Goal: Information Seeking & Learning: Learn about a topic

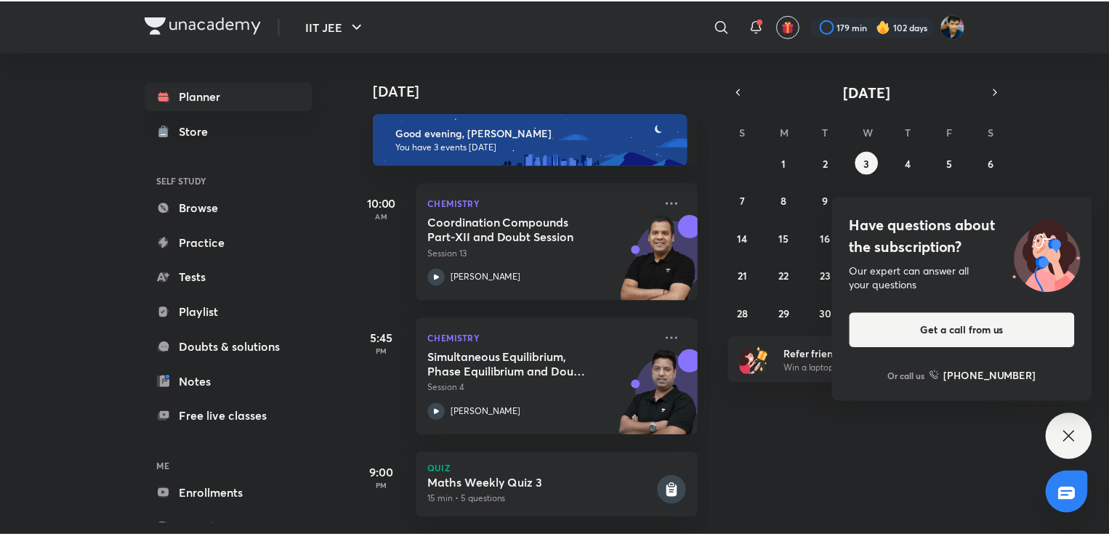
scroll to position [18, 0]
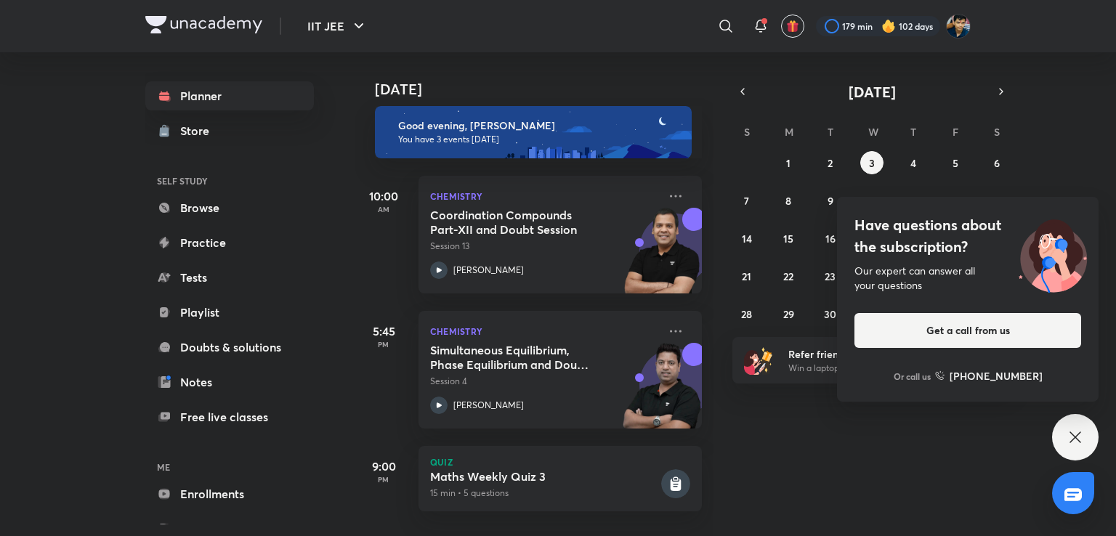
click at [1064, 437] on div "Have questions about the subscription? Our expert can answer all your questions…" at bounding box center [1075, 437] width 46 height 46
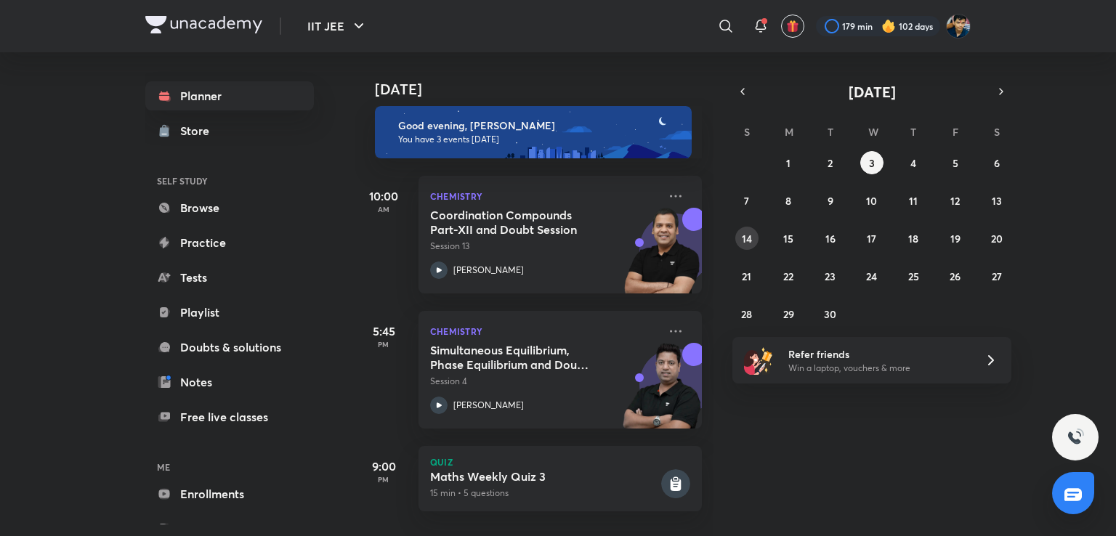
click at [756, 245] on button "14" at bounding box center [746, 238] width 23 height 23
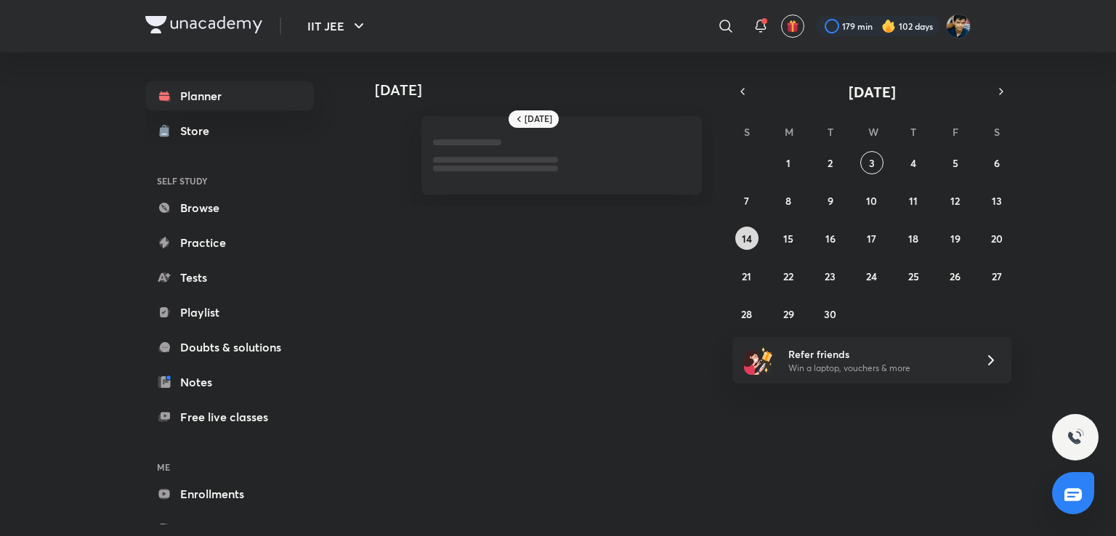
click at [756, 245] on button "14" at bounding box center [746, 238] width 23 height 23
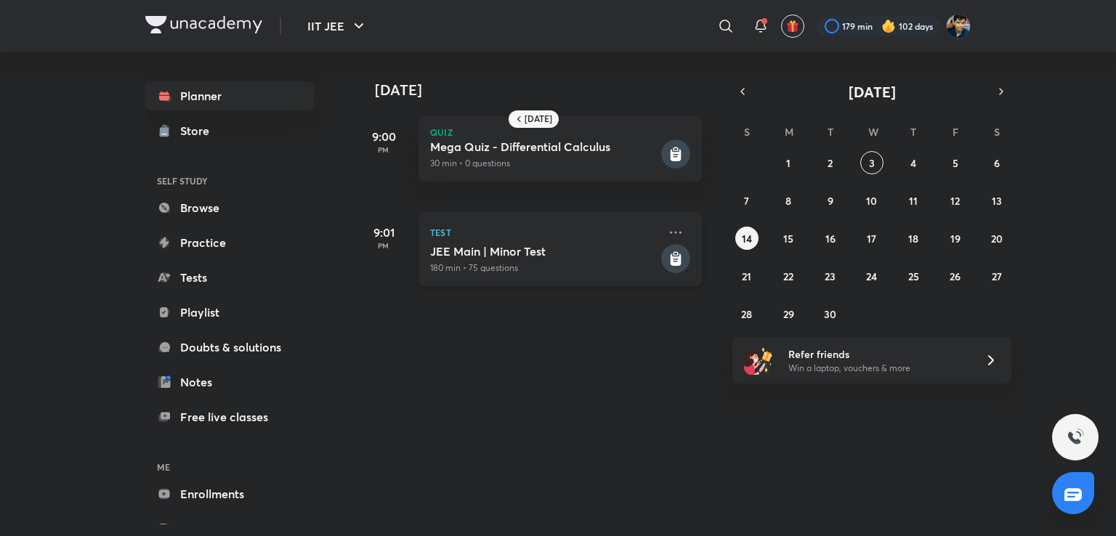
click at [628, 258] on h5 "JEE Main | Minor Test" at bounding box center [544, 251] width 228 height 15
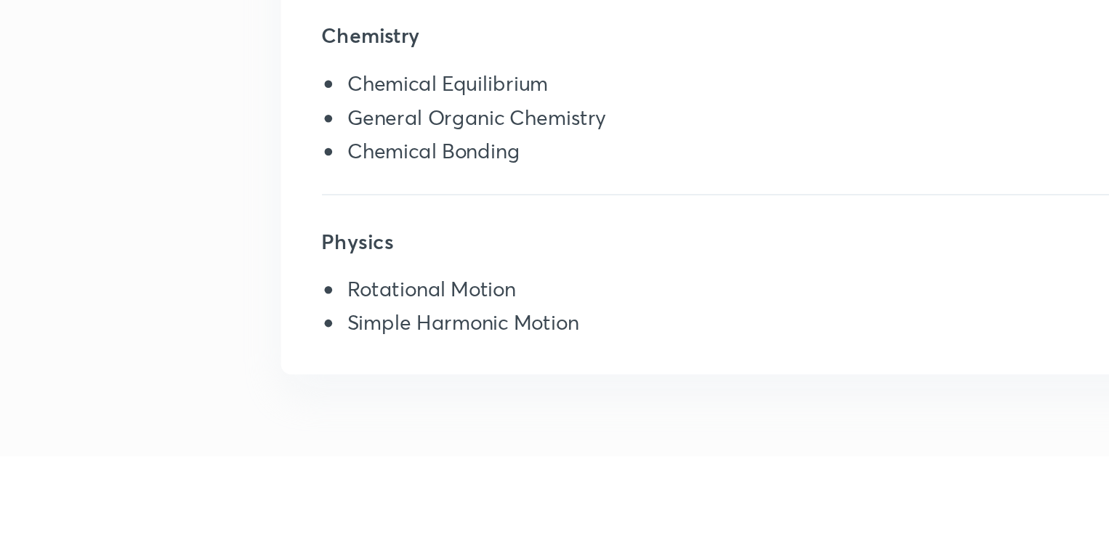
scroll to position [479, 0]
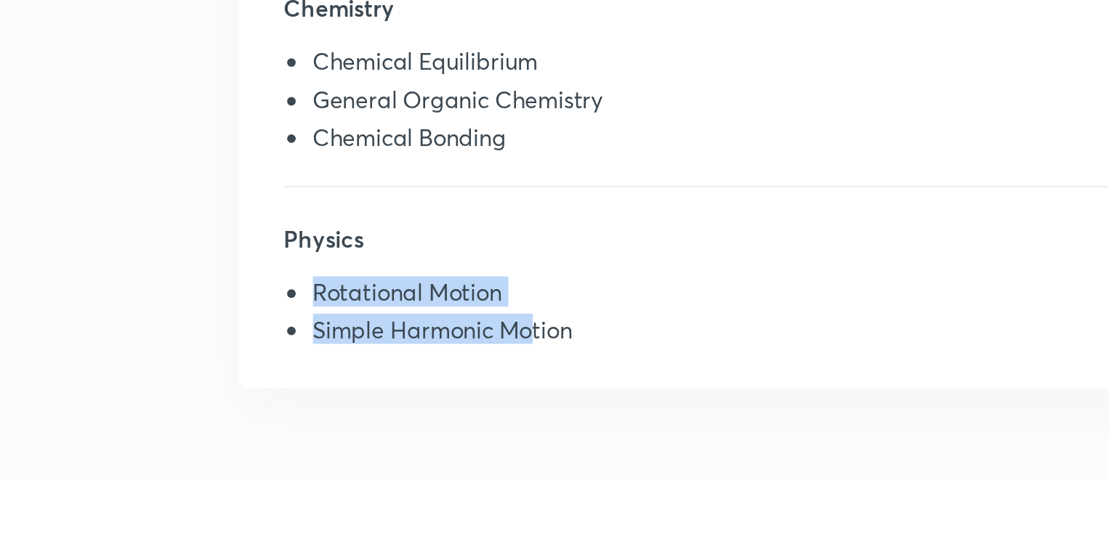
drag, startPoint x: 628, startPoint y: 258, endPoint x: 581, endPoint y: 320, distance: 77.3
click at [581, 320] on div "Mathematics Inverse Trigonometric Functions Continuity Methods of Differentiati…" at bounding box center [699, 134] width 536 height 379
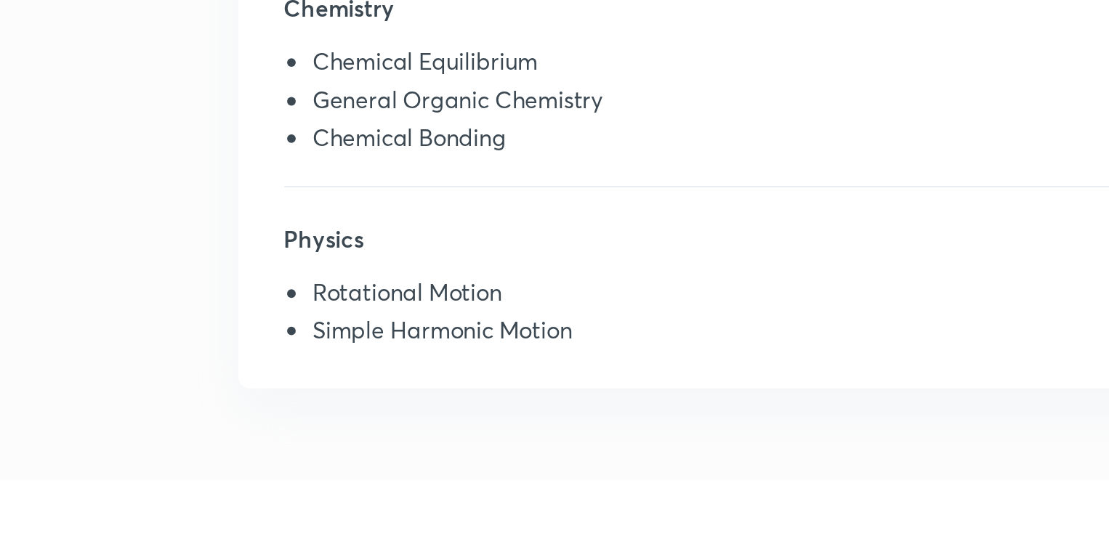
click at [576, 298] on li "Simple Harmonic Motion" at bounding box center [706, 297] width 475 height 19
drag, startPoint x: 576, startPoint y: 298, endPoint x: 525, endPoint y: 301, distance: 50.9
click at [525, 301] on li "Simple Harmonic Motion" at bounding box center [706, 297] width 475 height 19
click at [604, 288] on li "Simple Harmonic Motion" at bounding box center [706, 297] width 475 height 19
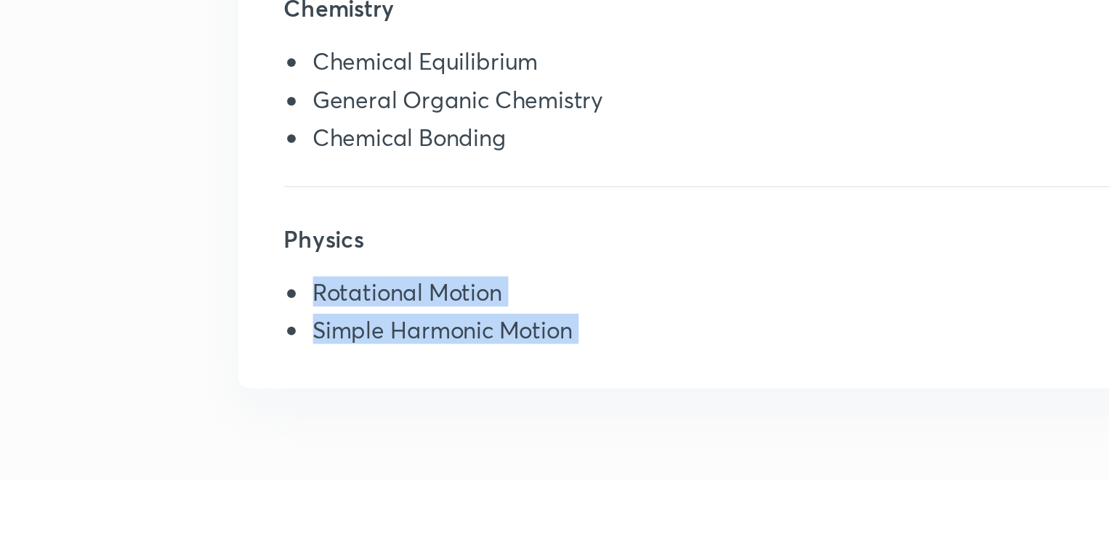
drag, startPoint x: 604, startPoint y: 287, endPoint x: 513, endPoint y: 229, distance: 107.8
click at [513, 229] on div "Mathematics Inverse Trigonometric Functions Continuity Methods of Differentiati…" at bounding box center [699, 134] width 536 height 379
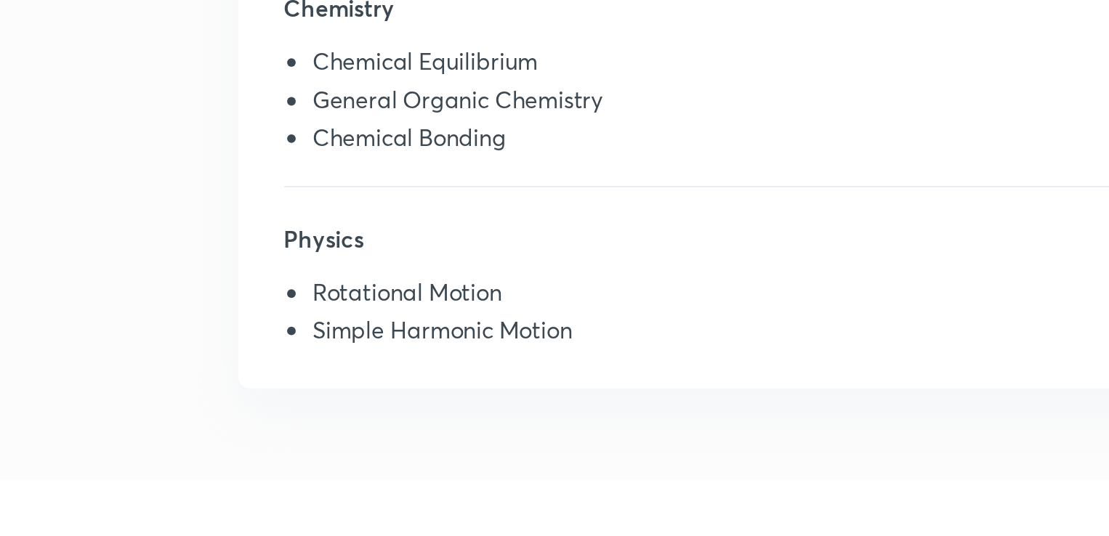
click at [513, 229] on div "Mathematics Inverse Trigonometric Functions Continuity Methods of Differentiati…" at bounding box center [699, 134] width 536 height 379
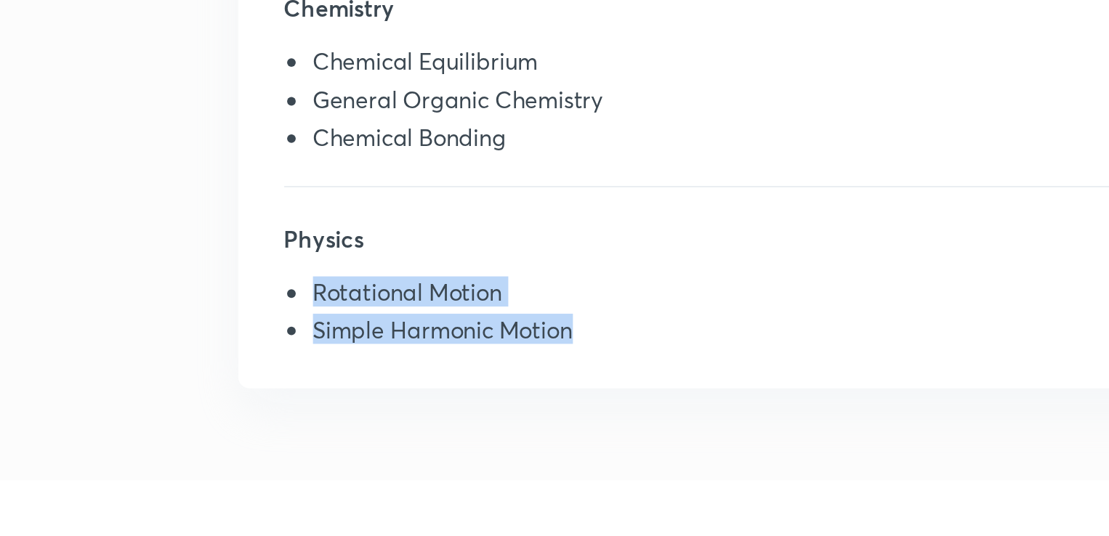
drag, startPoint x: 513, startPoint y: 229, endPoint x: 582, endPoint y: 312, distance: 108.4
click at [582, 312] on div "Mathematics Inverse Trigonometric Functions Continuity Methods of Differentiati…" at bounding box center [699, 134] width 536 height 379
click at [573, 262] on h5 "Physics" at bounding box center [699, 254] width 490 height 29
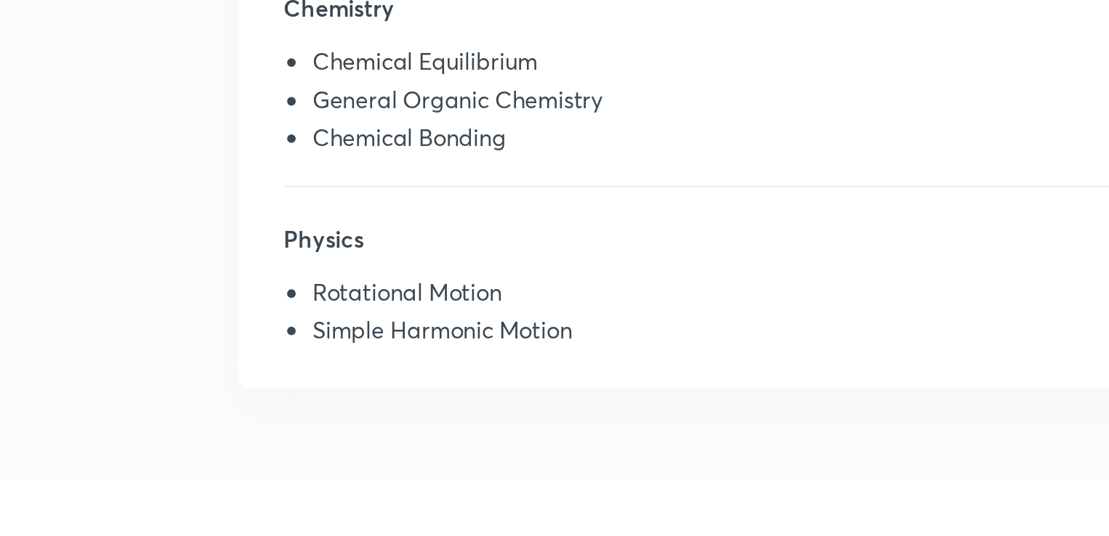
click at [573, 262] on h5 "Physics" at bounding box center [699, 254] width 490 height 29
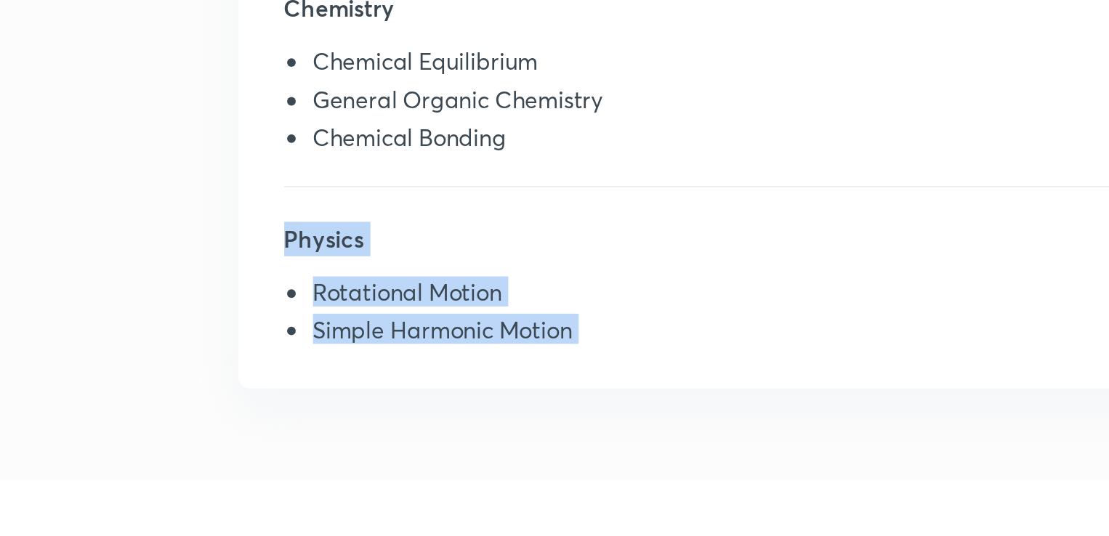
drag, startPoint x: 573, startPoint y: 262, endPoint x: 610, endPoint y: 305, distance: 56.7
click at [610, 305] on div "Physics Rotational Motion Simple Harmonic Motion" at bounding box center [699, 274] width 490 height 68
click at [610, 305] on li "Simple Harmonic Motion" at bounding box center [706, 297] width 475 height 19
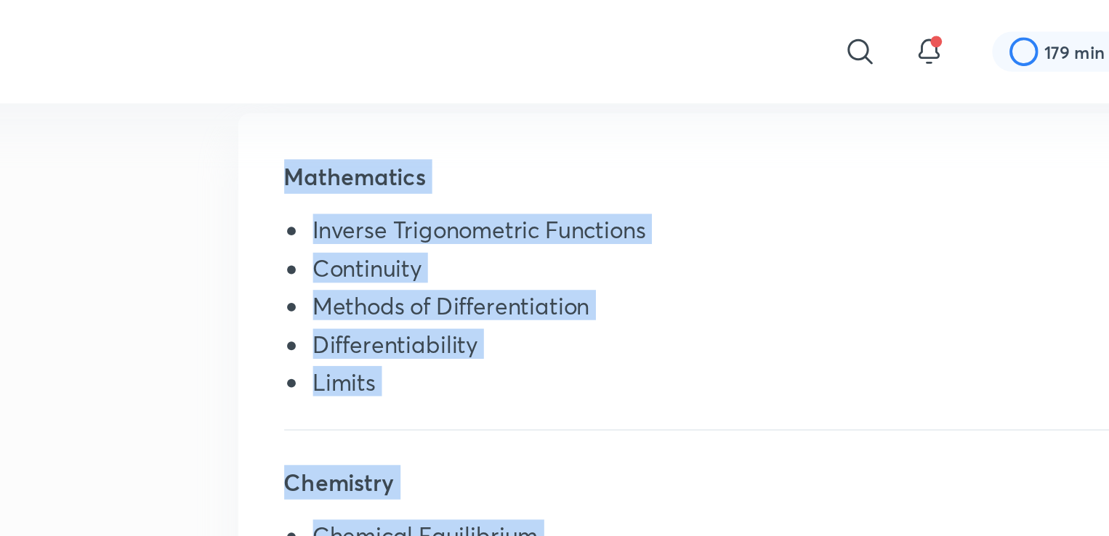
scroll to position [275, 0]
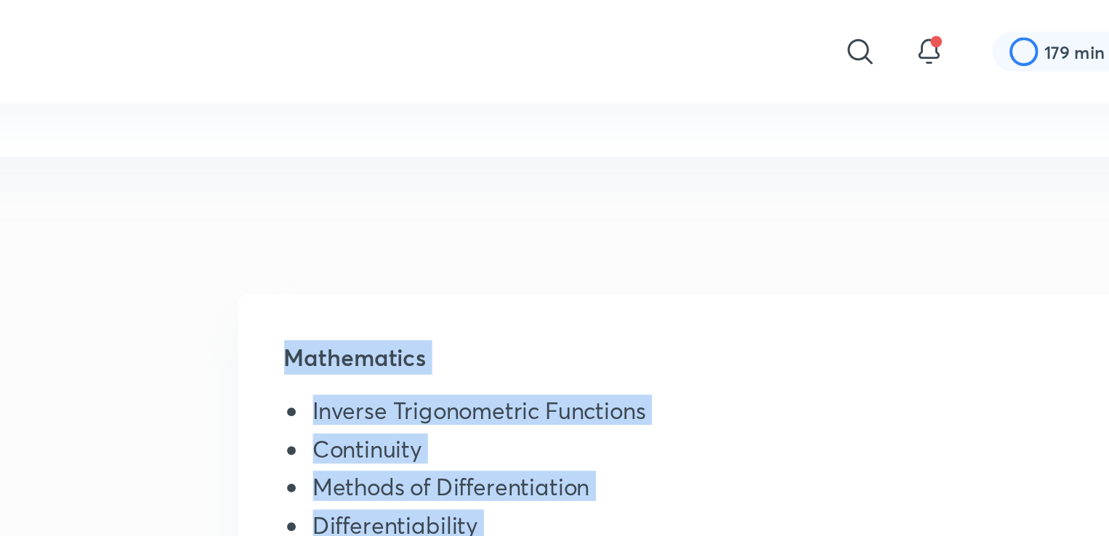
drag, startPoint x: 610, startPoint y: 305, endPoint x: 469, endPoint y: 176, distance: 191.3
click at [469, 176] on div "Mathematics Inverse Trigonometric Functions Continuity Methods of Differentiati…" at bounding box center [699, 338] width 536 height 379
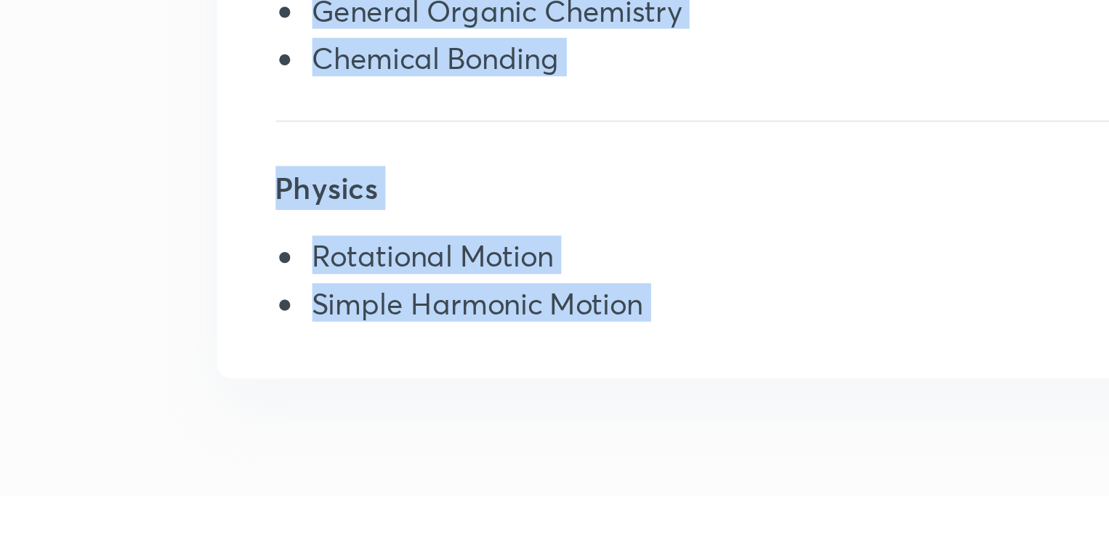
scroll to position [413, 0]
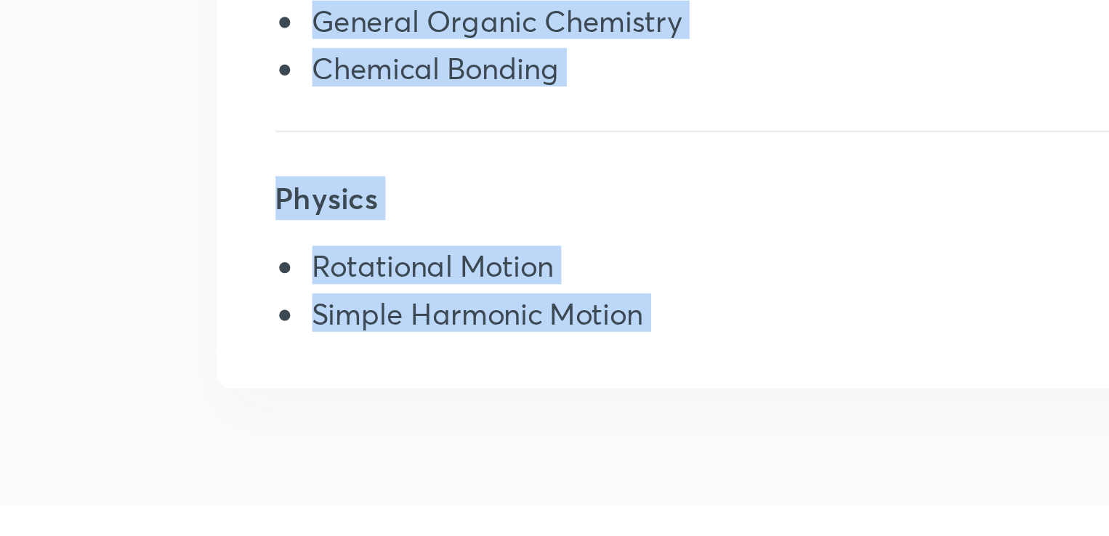
click at [469, 374] on div "Mathematics Inverse Trigonometric Functions Continuity Methods of Differentiati…" at bounding box center [699, 200] width 536 height 379
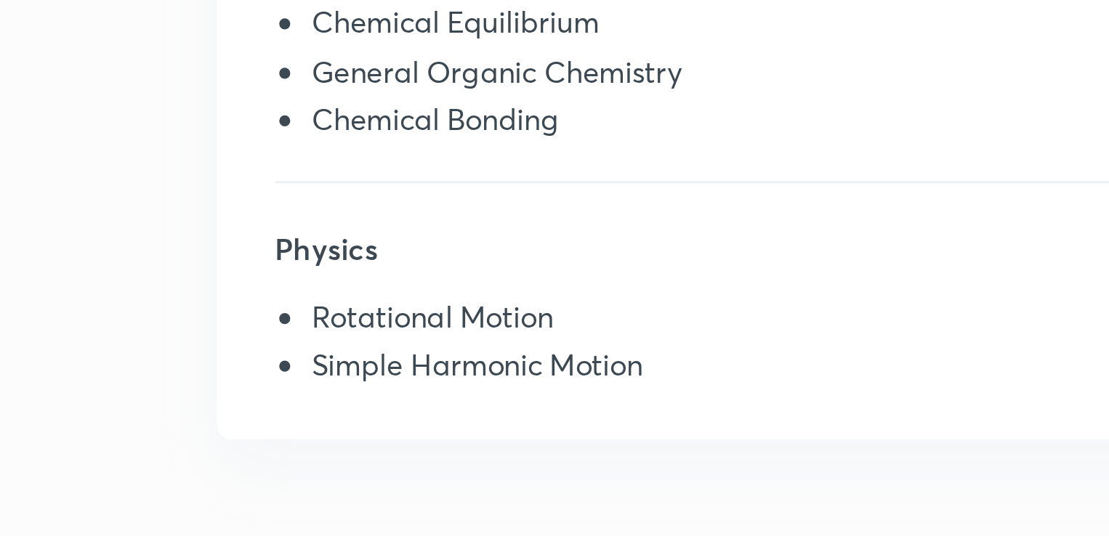
click at [496, 337] on li "Rotational Motion" at bounding box center [706, 344] width 475 height 19
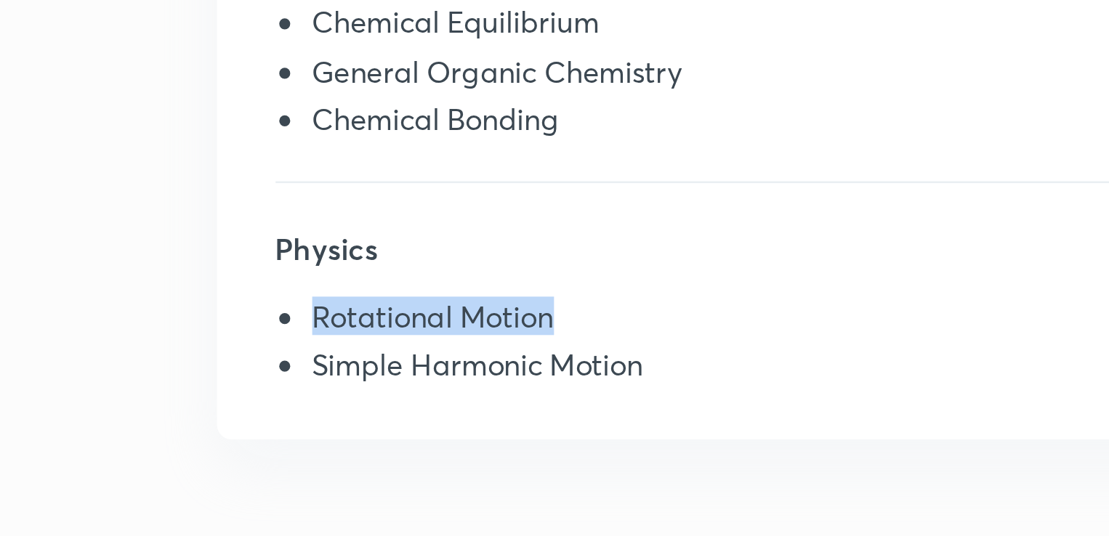
drag, startPoint x: 496, startPoint y: 337, endPoint x: 546, endPoint y: 342, distance: 49.7
click at [546, 342] on li "Rotational Motion" at bounding box center [706, 344] width 475 height 19
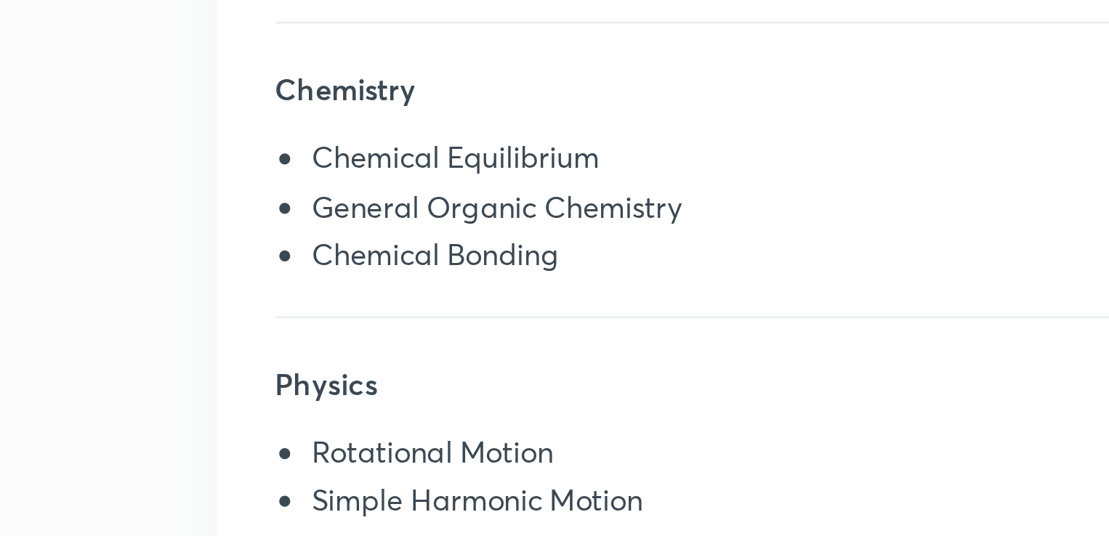
click at [548, 264] on li "Chemical Bonding" at bounding box center [706, 265] width 475 height 19
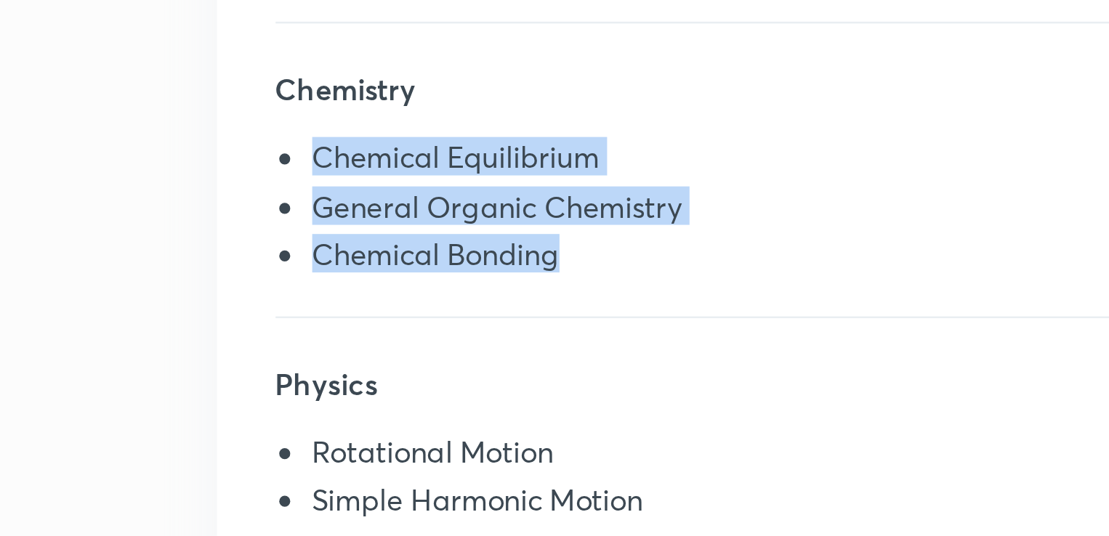
drag, startPoint x: 548, startPoint y: 264, endPoint x: 509, endPoint y: 227, distance: 54.5
click at [509, 227] on ul "Chemical Equilibrium General Organic Chemistry Chemical Bonding" at bounding box center [699, 246] width 490 height 57
click at [509, 227] on li "Chemical Equilibrium" at bounding box center [706, 227] width 475 height 19
drag, startPoint x: 509, startPoint y: 227, endPoint x: 562, endPoint y: 256, distance: 60.5
click at [562, 256] on ul "Chemical Equilibrium General Organic Chemistry Chemical Bonding" at bounding box center [699, 246] width 490 height 57
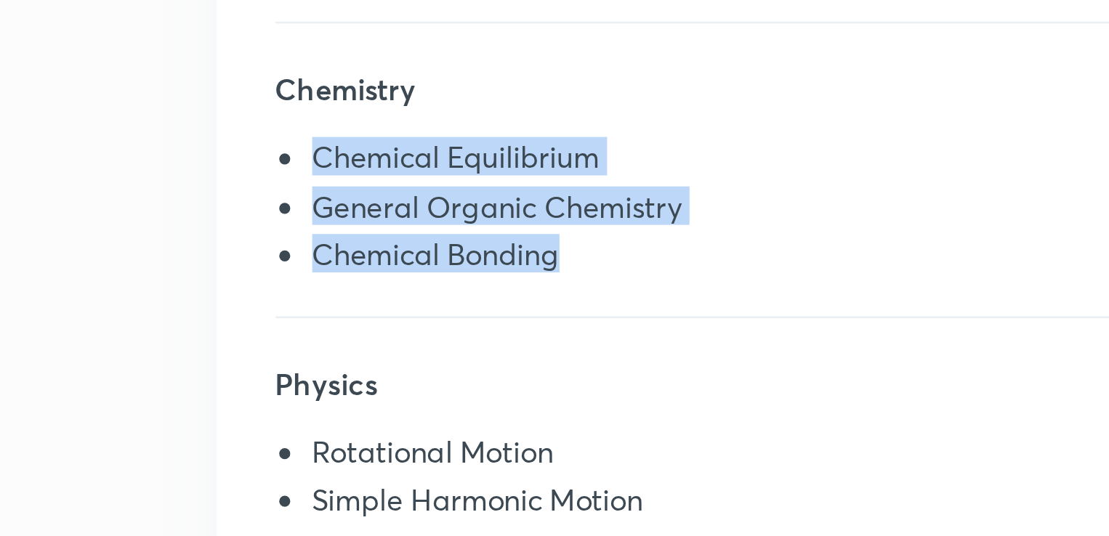
click at [562, 256] on li "Chemical Bonding" at bounding box center [706, 265] width 475 height 19
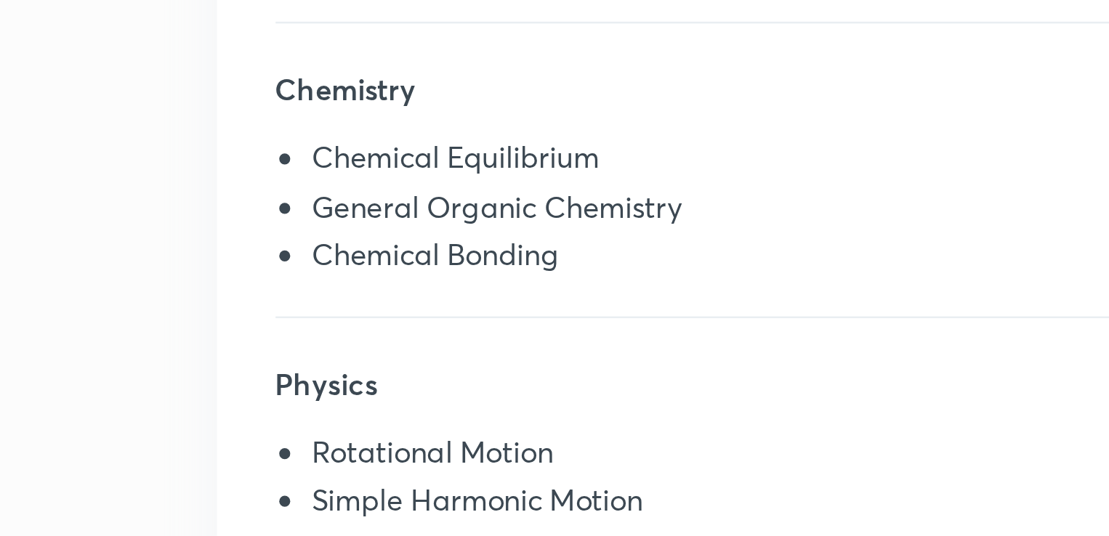
click at [562, 256] on li "Chemical Bonding" at bounding box center [706, 265] width 475 height 19
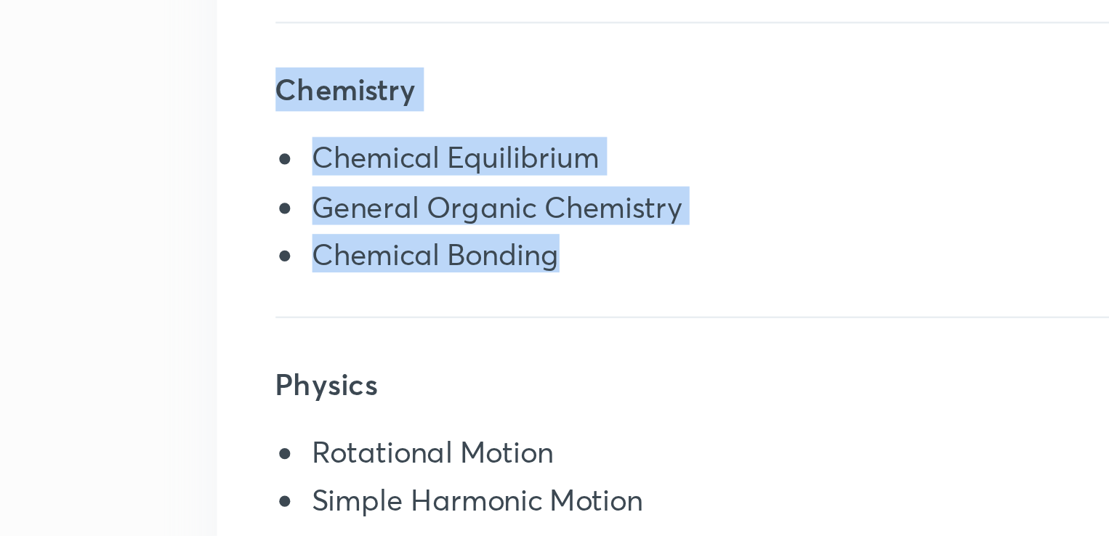
drag, startPoint x: 562, startPoint y: 256, endPoint x: 490, endPoint y: 204, distance: 87.9
click at [490, 204] on div "Chemistry Chemical Equilibrium General Organic Chemistry Chemical Bonding" at bounding box center [699, 238] width 490 height 99
click at [490, 204] on h5 "Chemistry" at bounding box center [699, 203] width 490 height 29
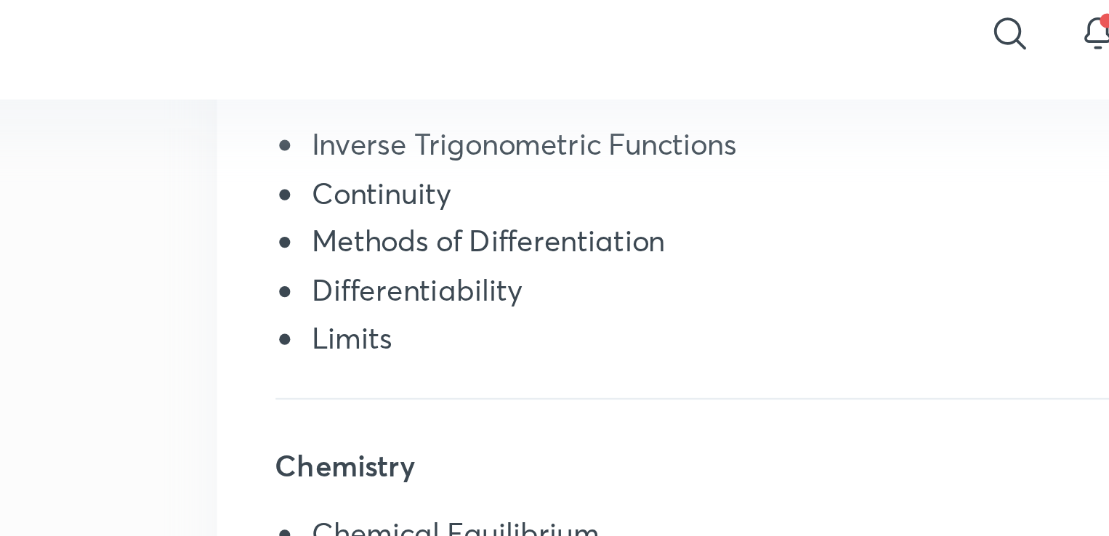
scroll to position [412, 0]
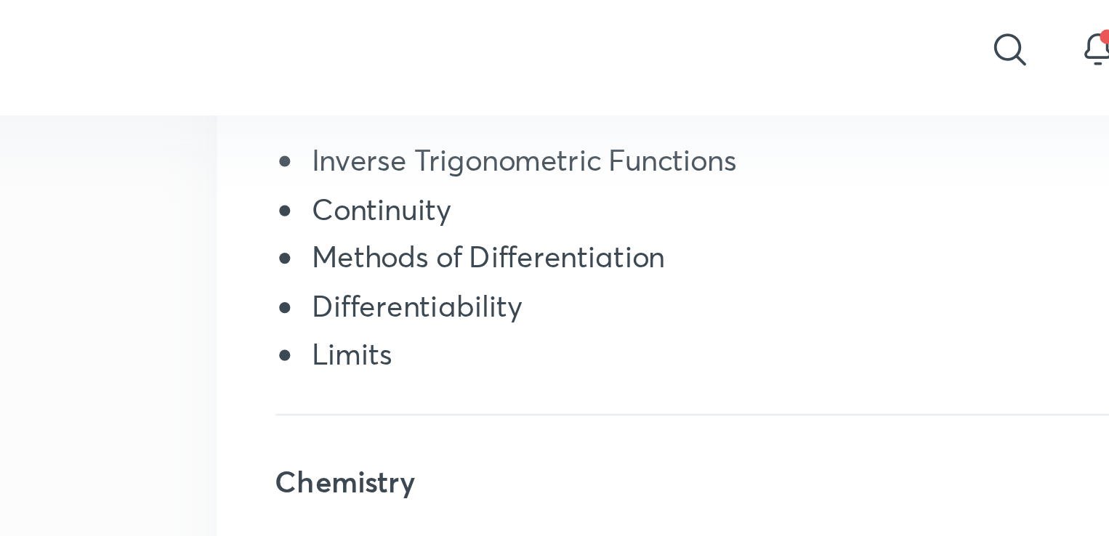
click at [480, 89] on li "Continuity" at bounding box center [706, 92] width 475 height 19
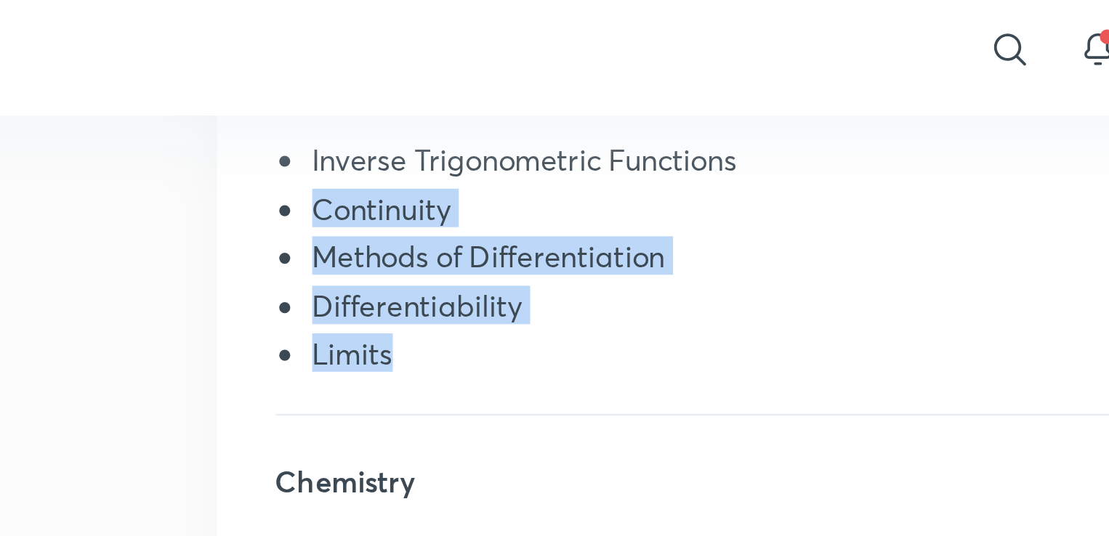
drag, startPoint x: 480, startPoint y: 89, endPoint x: 481, endPoint y: 149, distance: 59.6
click at [481, 149] on ul "Inverse Trigonometric Functions Continuity Methods of Differentiation Different…" at bounding box center [699, 111] width 490 height 96
click at [481, 149] on li "Limits" at bounding box center [706, 149] width 475 height 19
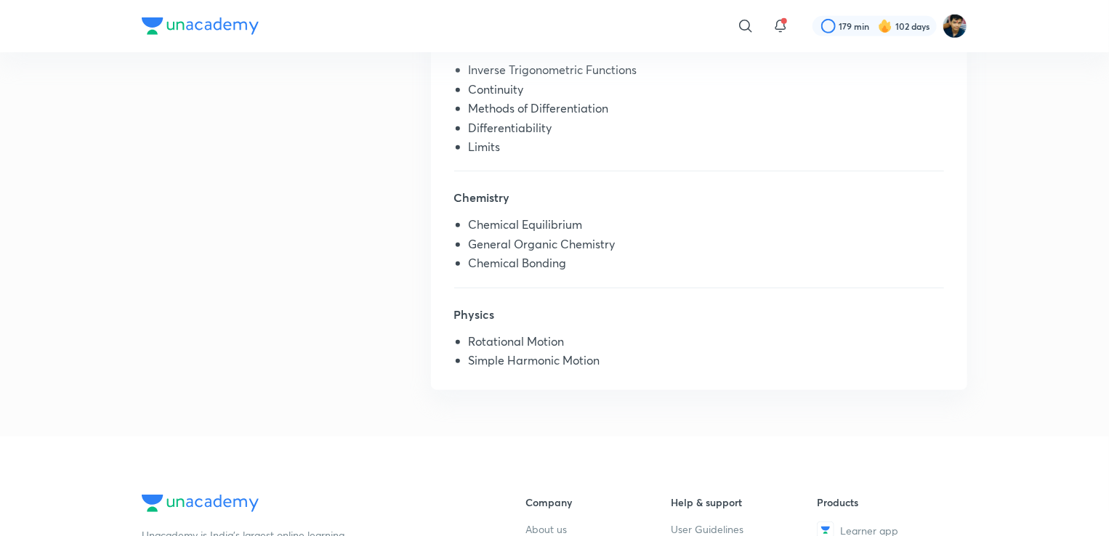
scroll to position [0, 0]
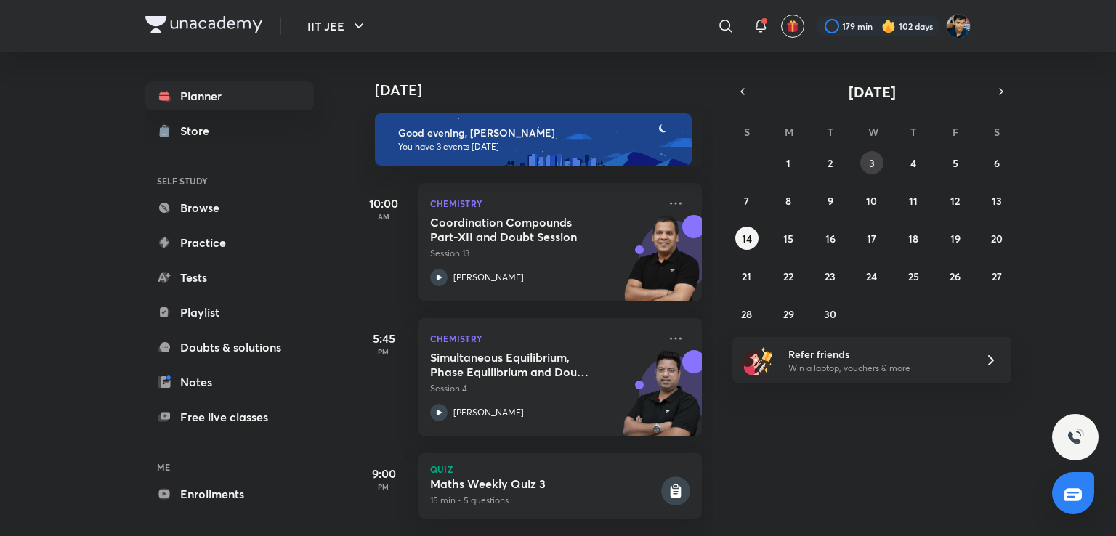
click at [873, 163] on abbr "3" at bounding box center [872, 163] width 6 height 14
click at [724, 38] on div at bounding box center [725, 26] width 29 height 29
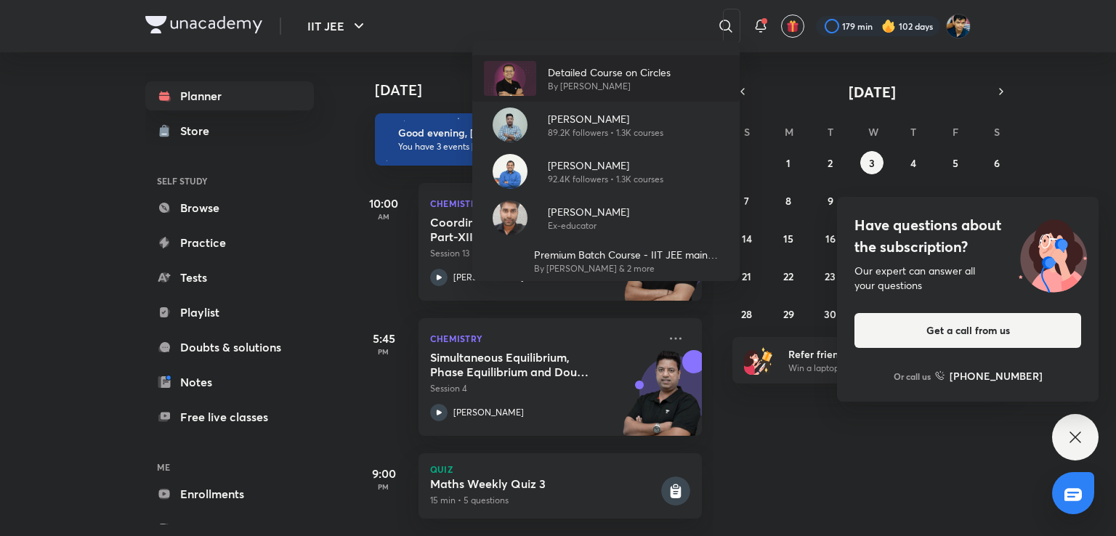
click at [612, 83] on p "By [PERSON_NAME]" at bounding box center [609, 86] width 123 height 13
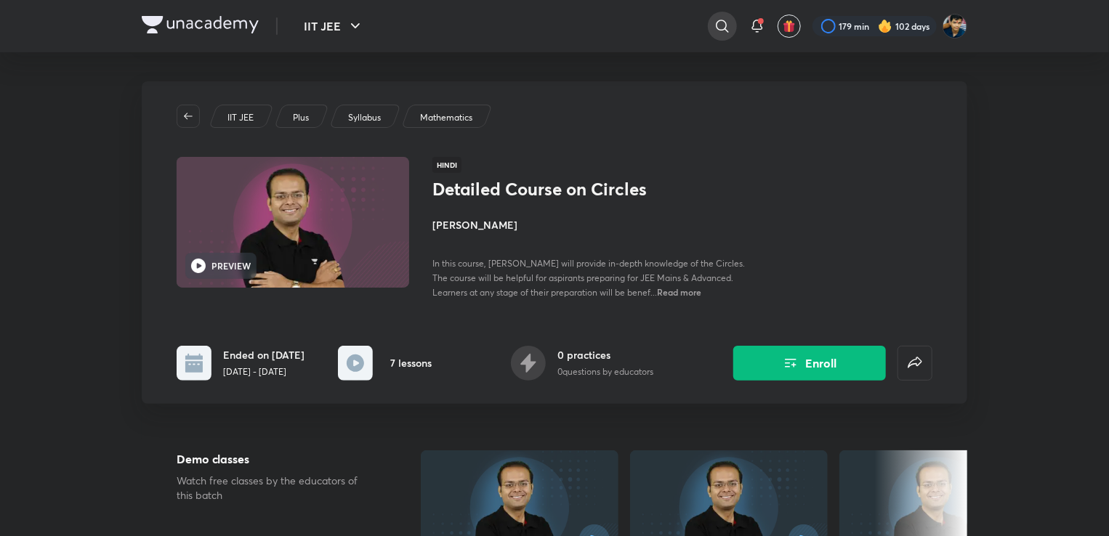
click at [715, 17] on icon at bounding box center [721, 25] width 17 height 17
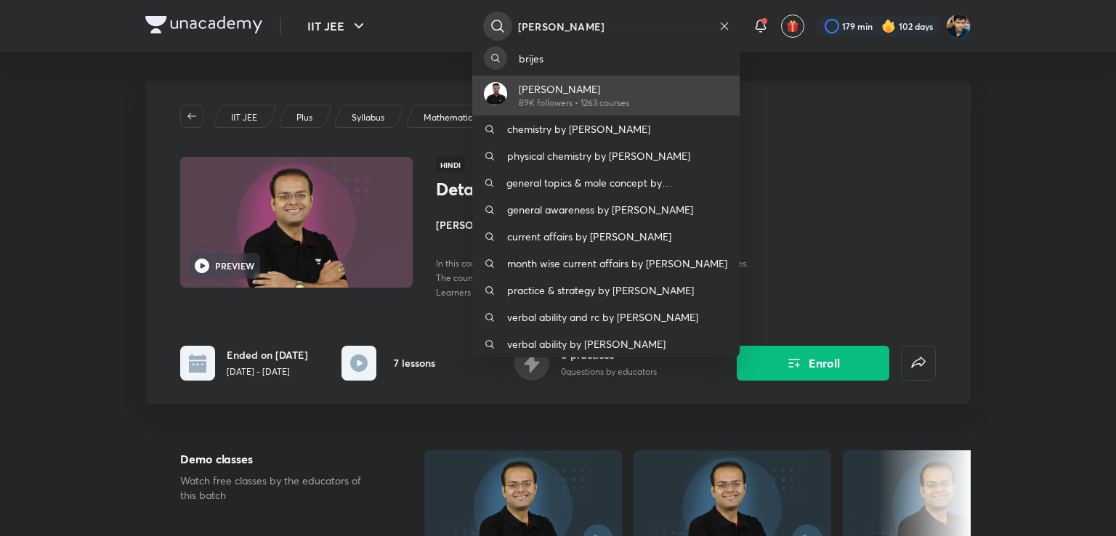
type input "[PERSON_NAME]"
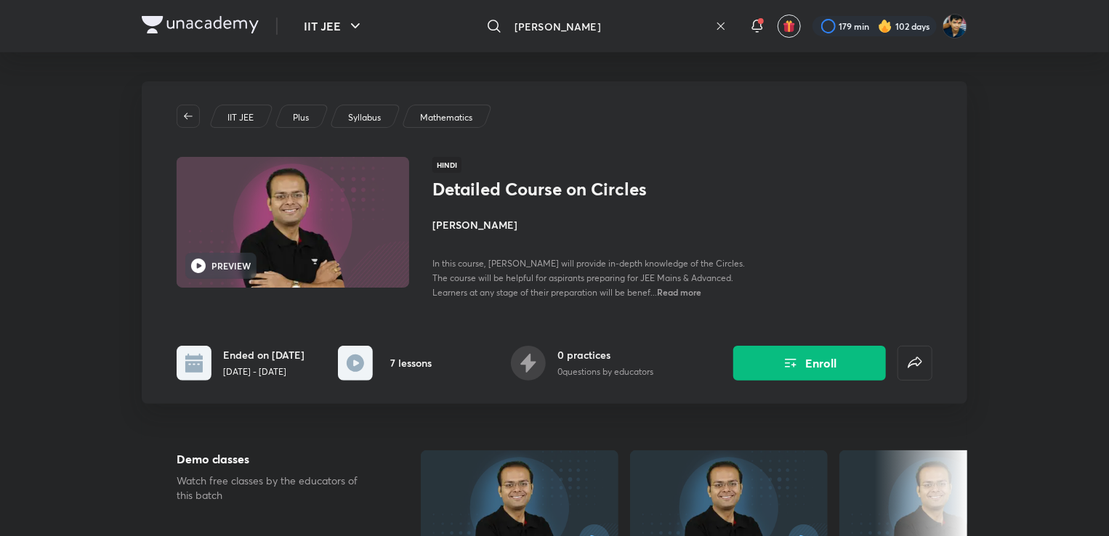
click at [670, 28] on input "[PERSON_NAME]" at bounding box center [609, 26] width 201 height 39
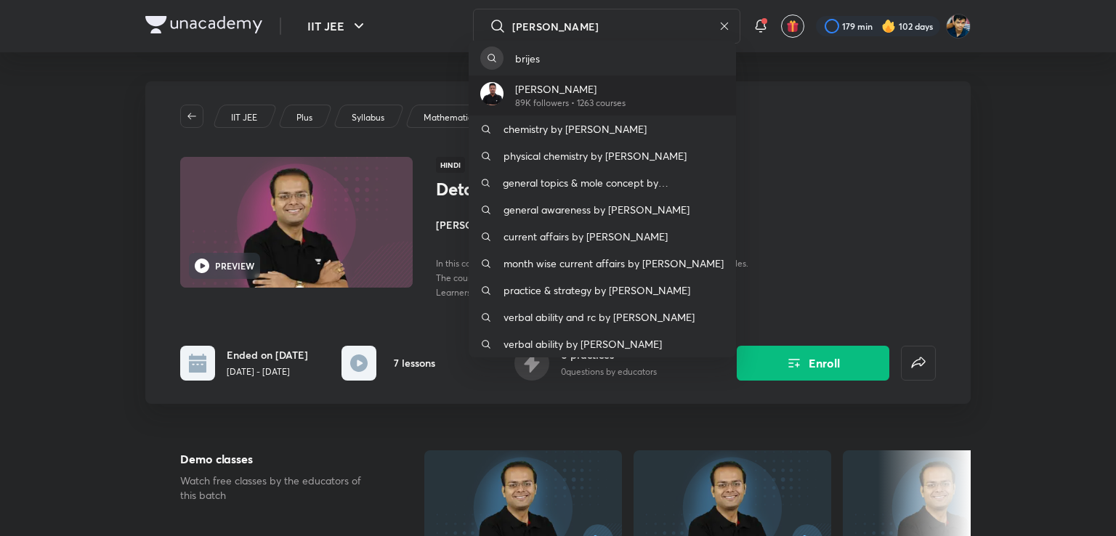
click at [575, 100] on p "89K followers • 1263 courses" at bounding box center [570, 103] width 110 height 13
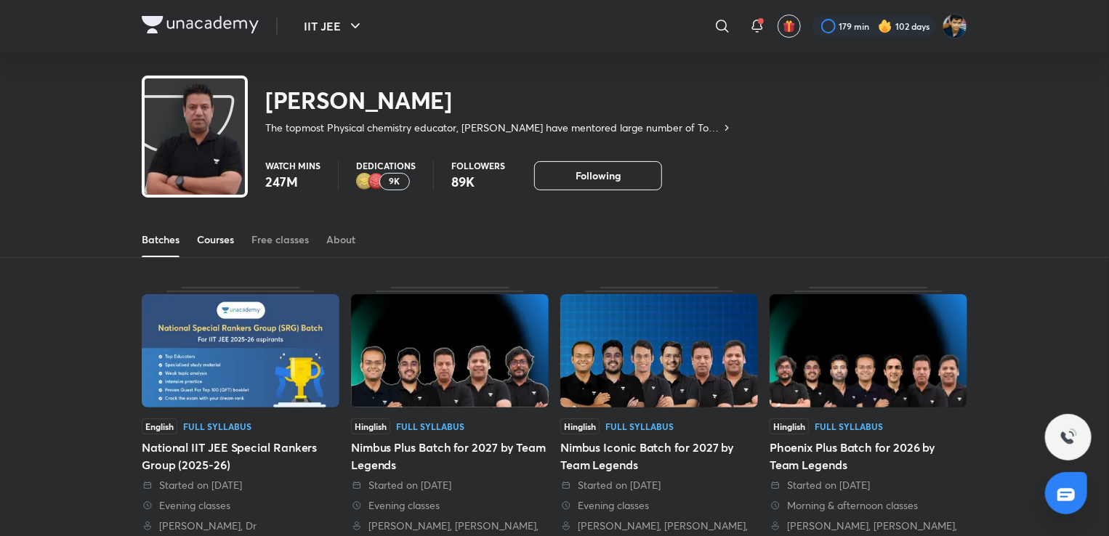
click at [227, 233] on div "Courses" at bounding box center [215, 239] width 37 height 15
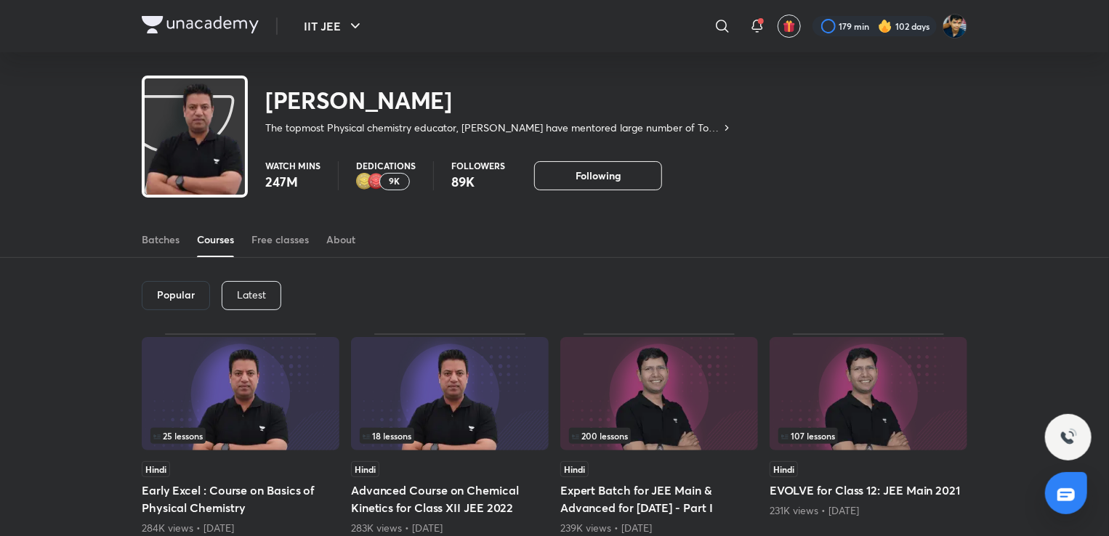
click at [262, 293] on p "Latest" at bounding box center [251, 295] width 29 height 12
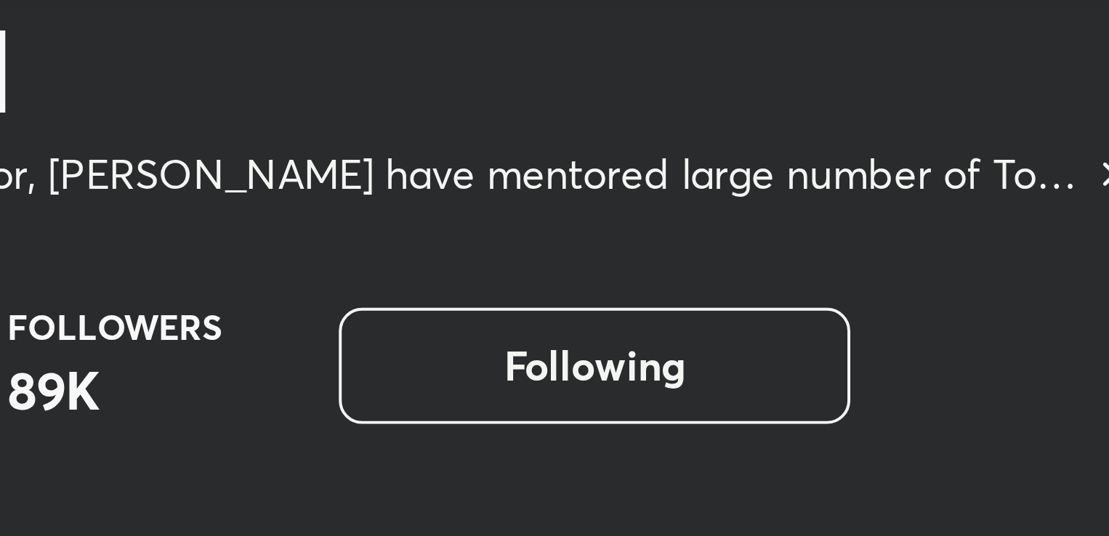
drag, startPoint x: 594, startPoint y: 116, endPoint x: 701, endPoint y: 131, distance: 107.9
click at [701, 131] on div "[PERSON_NAME] The topmost Physical chemistry educator, [PERSON_NAME] have mento…" at bounding box center [437, 106] width 591 height 60
click at [701, 131] on p "The topmost Physical chemistry educator, [PERSON_NAME] have mentored large numb…" at bounding box center [492, 128] width 455 height 15
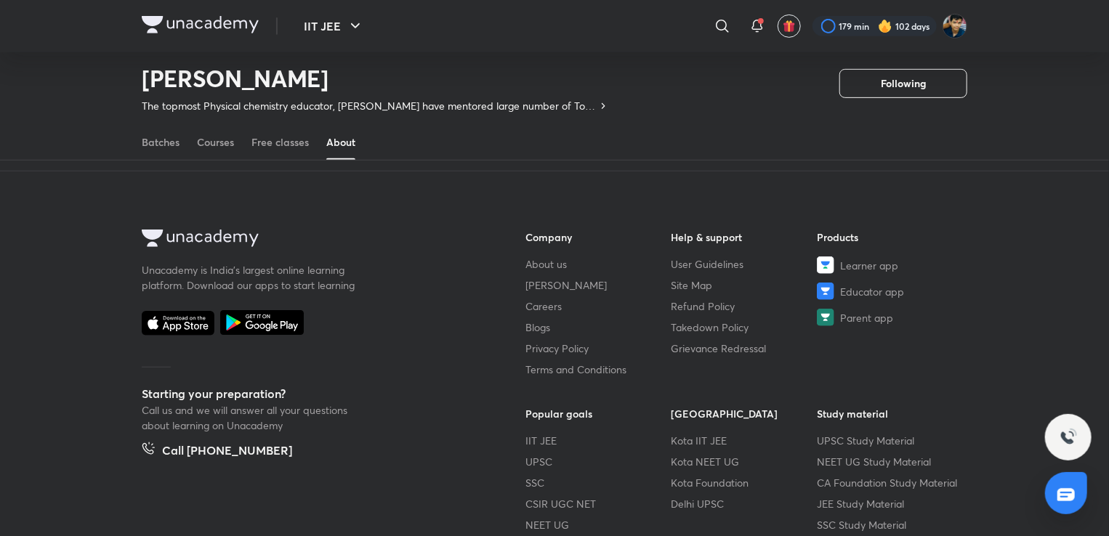
scroll to position [433, 0]
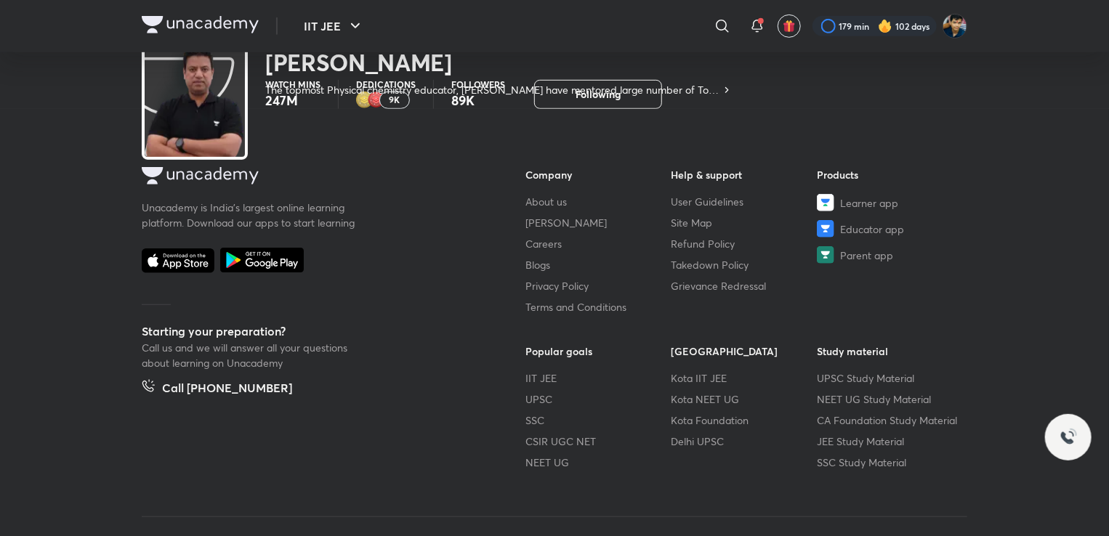
scroll to position [44, 0]
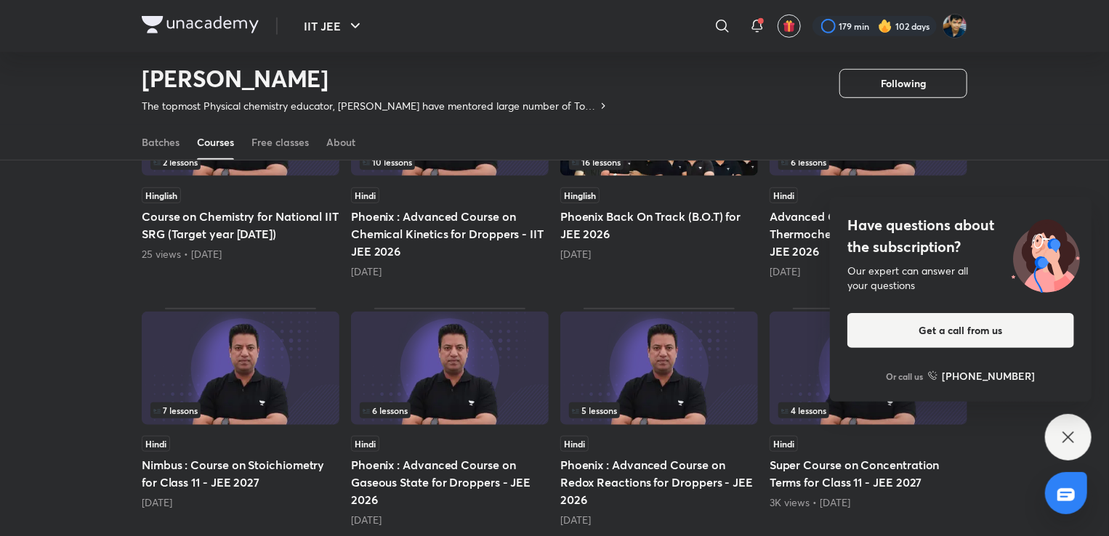
scroll to position [507, 0]
